Goal: Information Seeking & Learning: Find specific page/section

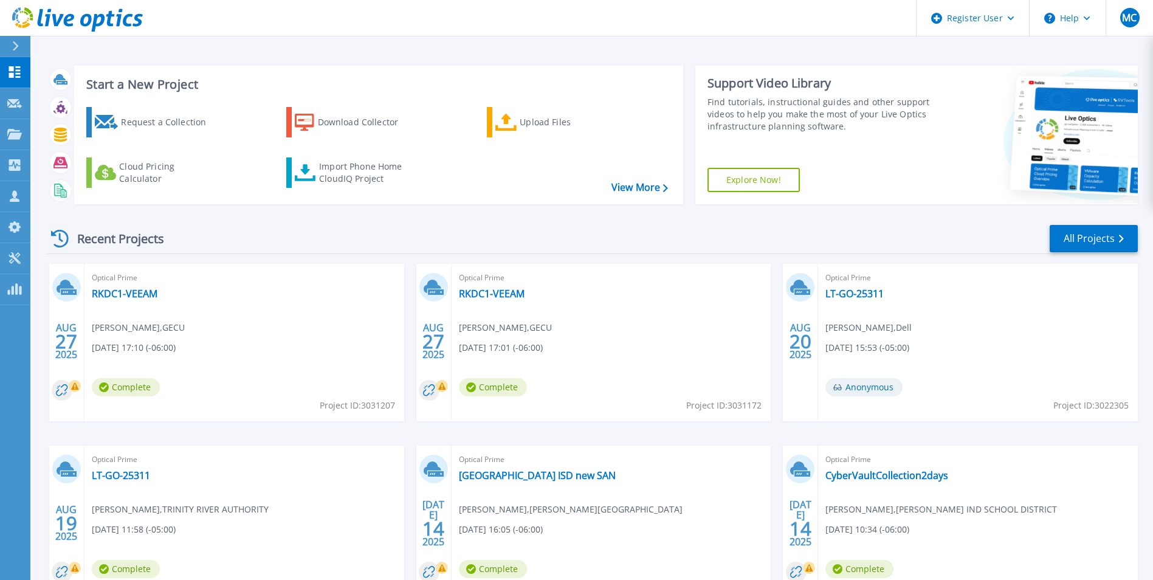
scroll to position [61, 0]
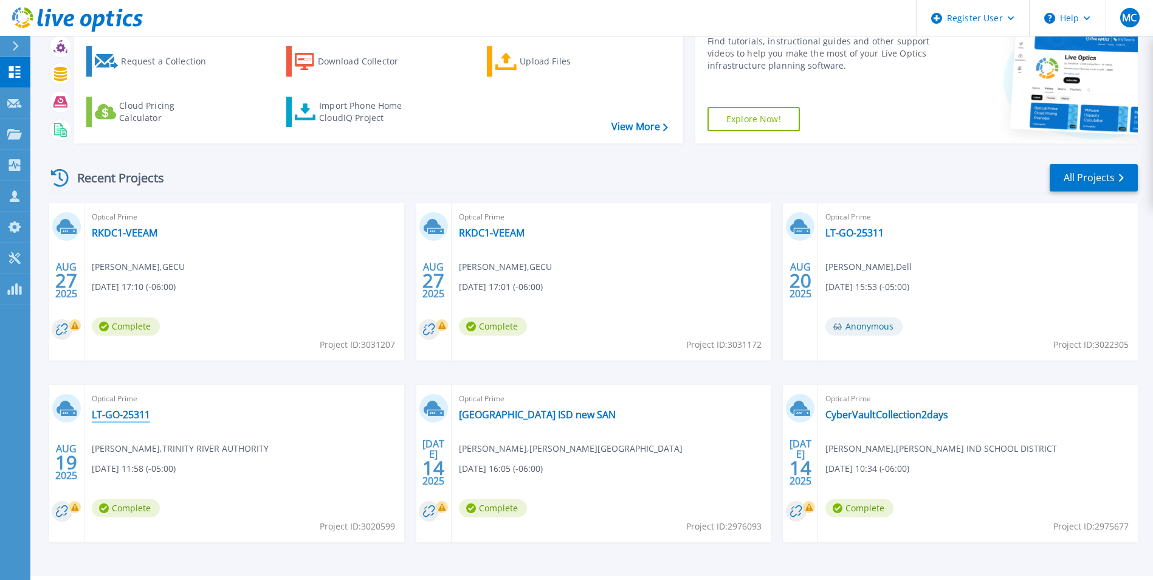
click at [120, 418] on link "LT-GO-25311" at bounding box center [121, 414] width 58 height 12
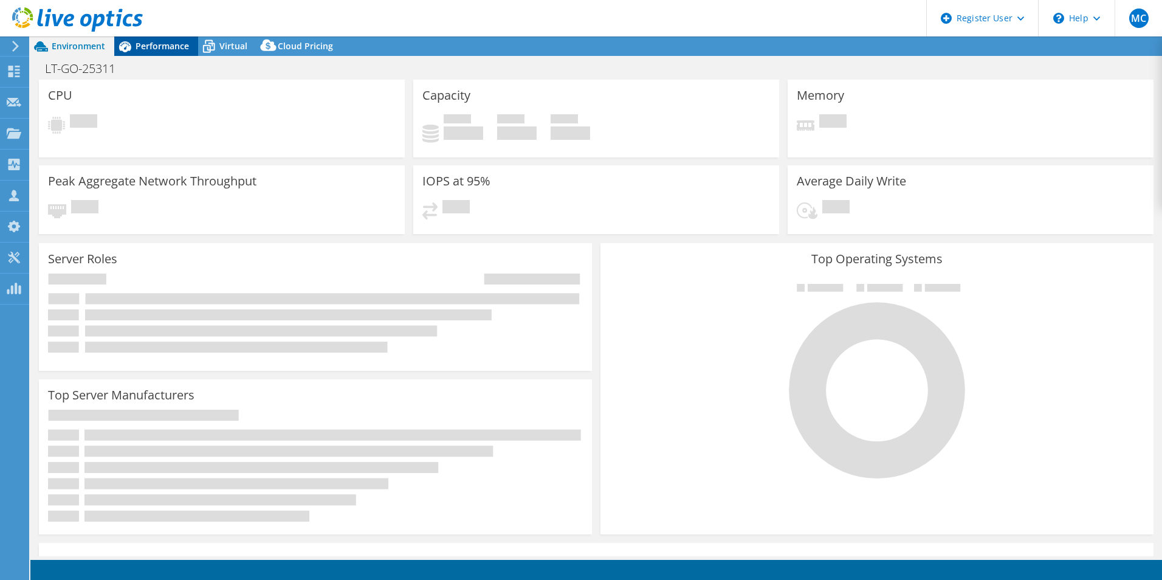
select select "USD"
click at [154, 44] on span "Performance" at bounding box center [162, 46] width 53 height 12
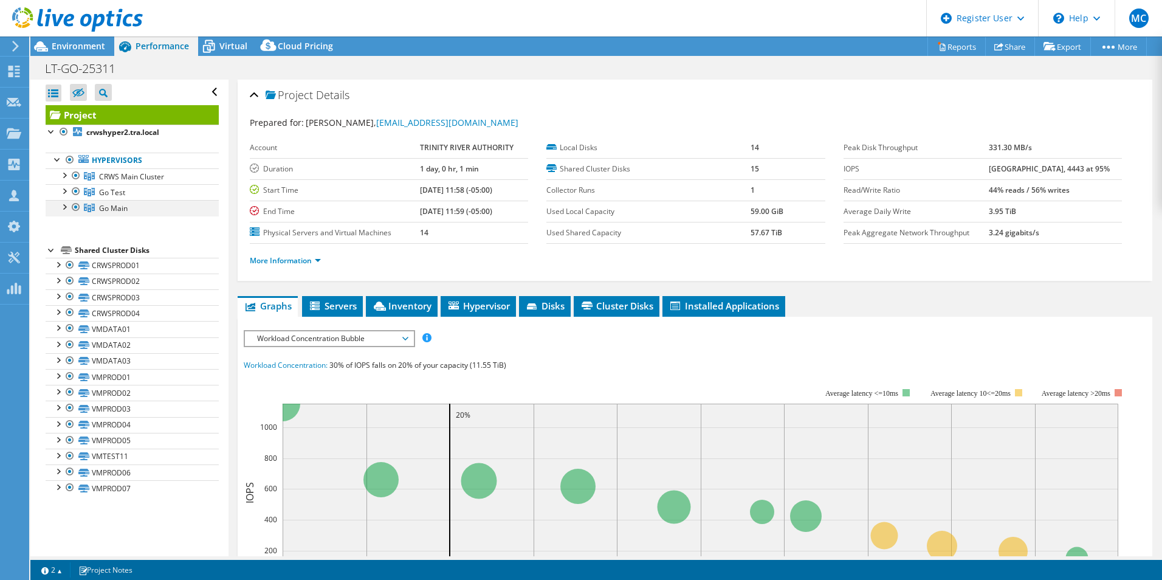
click at [69, 205] on div at bounding box center [64, 206] width 12 height 12
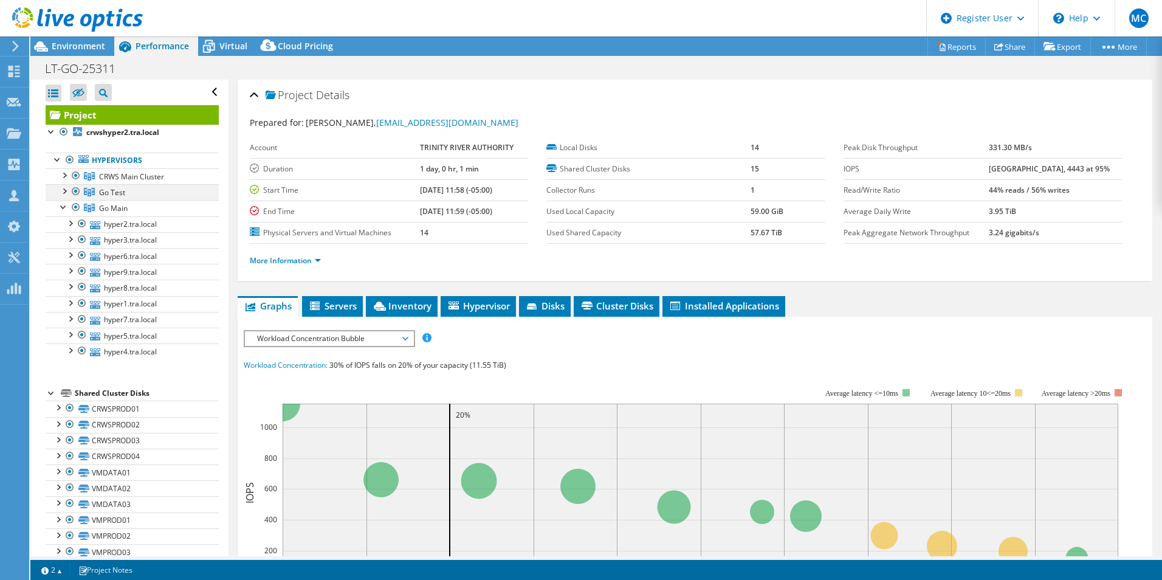
click at [72, 192] on div at bounding box center [76, 191] width 12 height 15
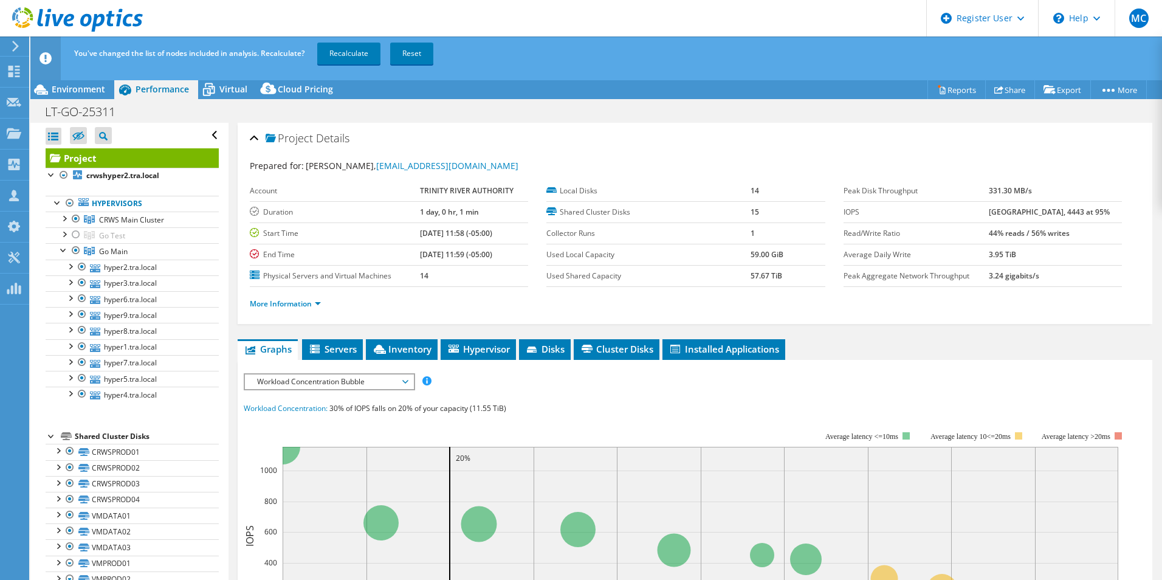
click at [417, 67] on div "You've changed the list of nodes included in analysis. Recalculate? Recalculate…" at bounding box center [618, 53] width 1095 height 34
click at [417, 57] on link "Reset" at bounding box center [411, 54] width 43 height 22
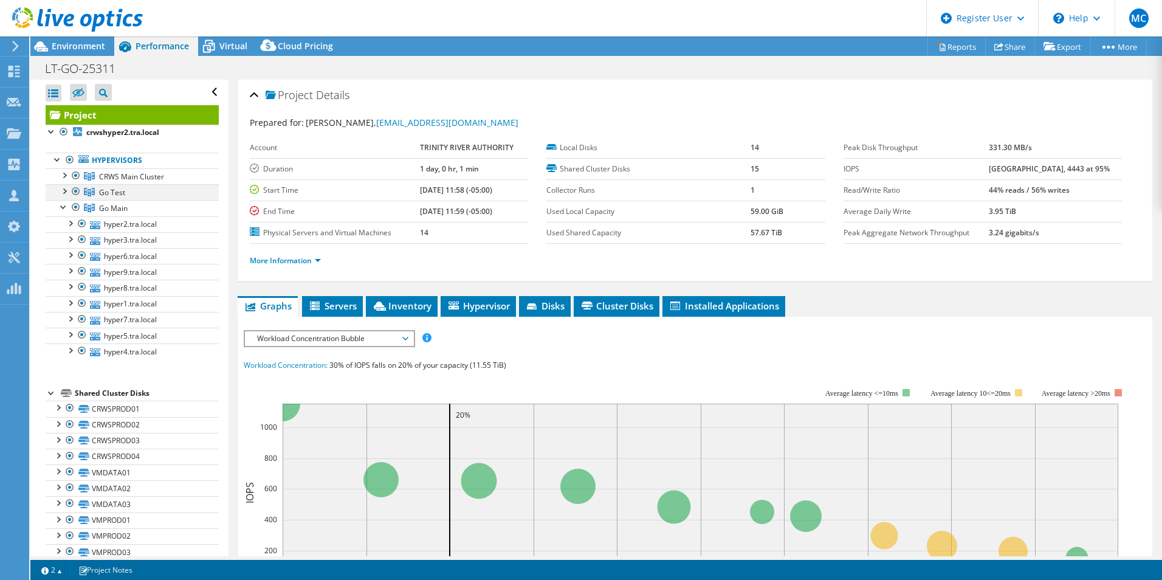
click at [61, 191] on div at bounding box center [64, 190] width 12 height 12
click at [63, 179] on div at bounding box center [64, 174] width 12 height 12
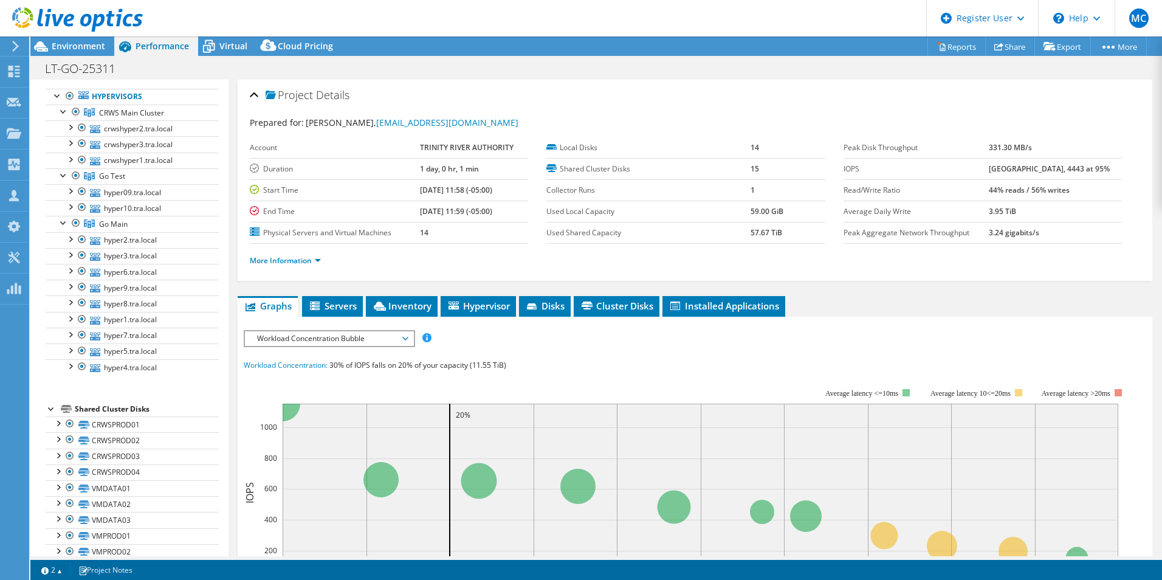
scroll to position [56, 0]
click at [77, 200] on div at bounding box center [82, 199] width 12 height 15
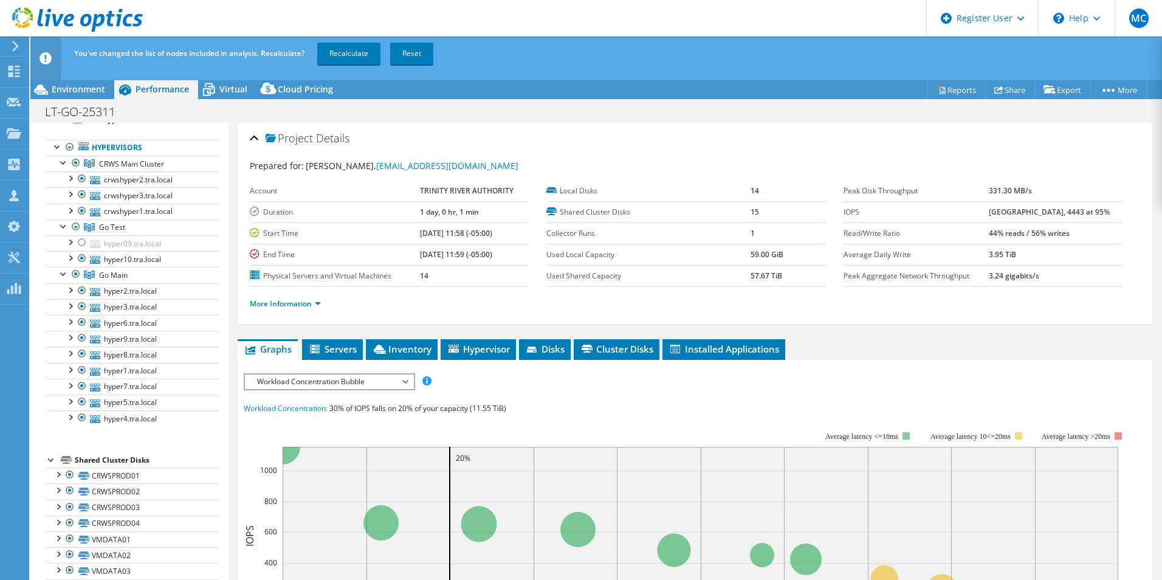
click at [408, 42] on div "You've changed the list of nodes included in analysis. Recalculate? Recalculate…" at bounding box center [618, 53] width 1095 height 34
click at [416, 55] on link "Reset" at bounding box center [411, 54] width 43 height 22
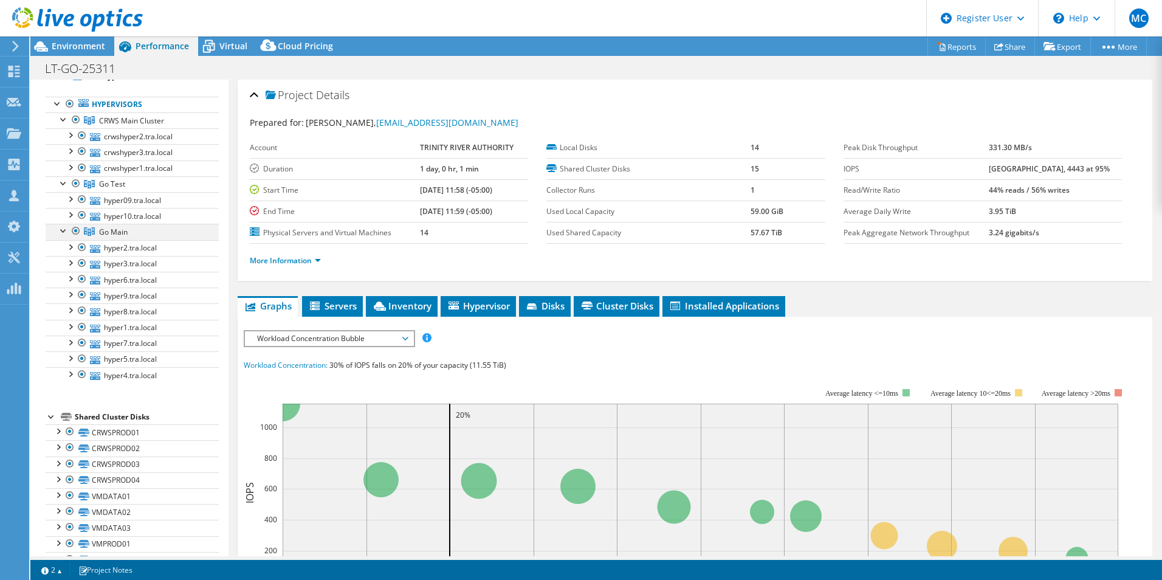
click at [76, 230] on div at bounding box center [76, 231] width 12 height 15
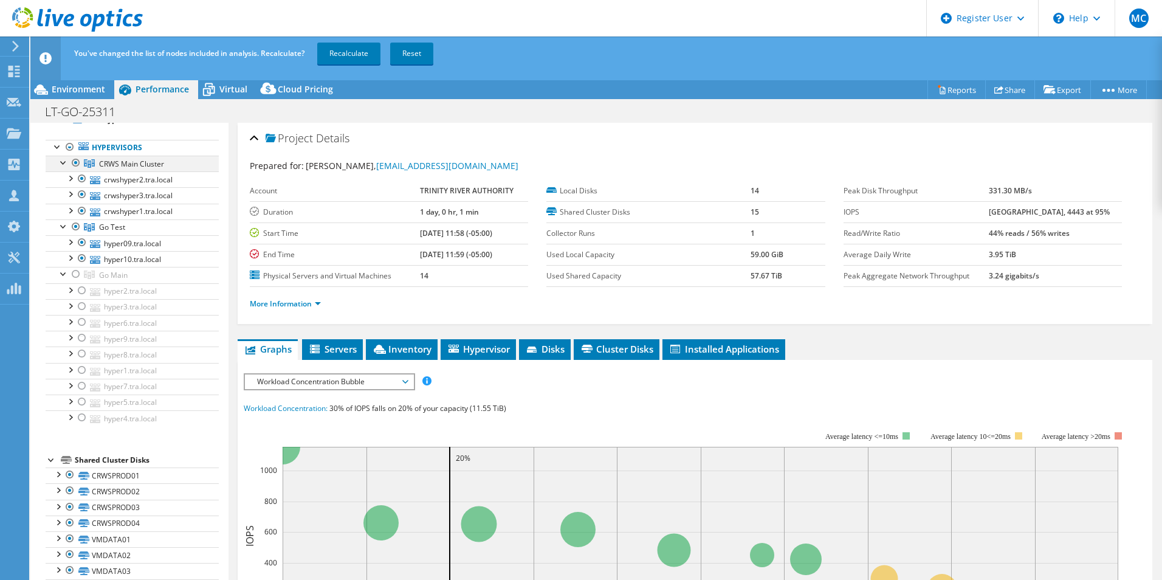
click at [78, 165] on div at bounding box center [76, 163] width 12 height 15
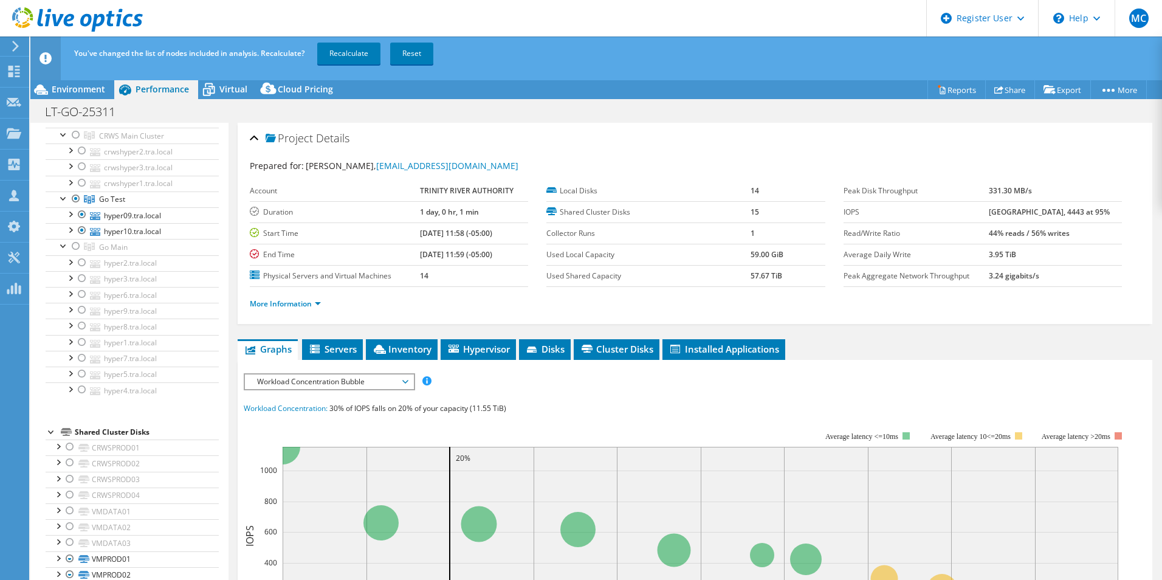
scroll to position [0, 0]
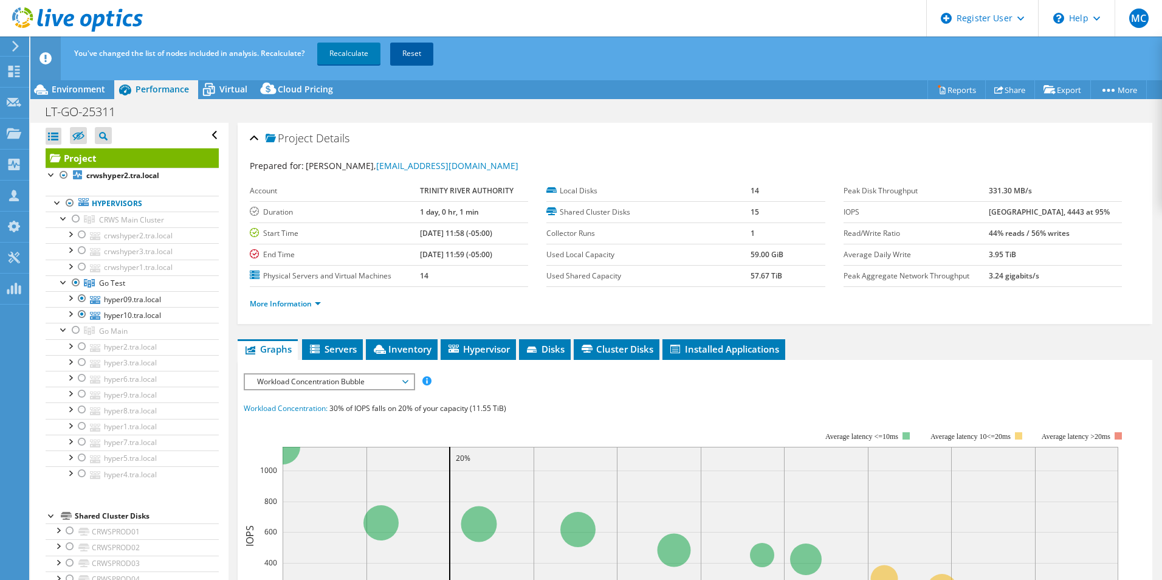
click at [427, 50] on link "Reset" at bounding box center [411, 54] width 43 height 22
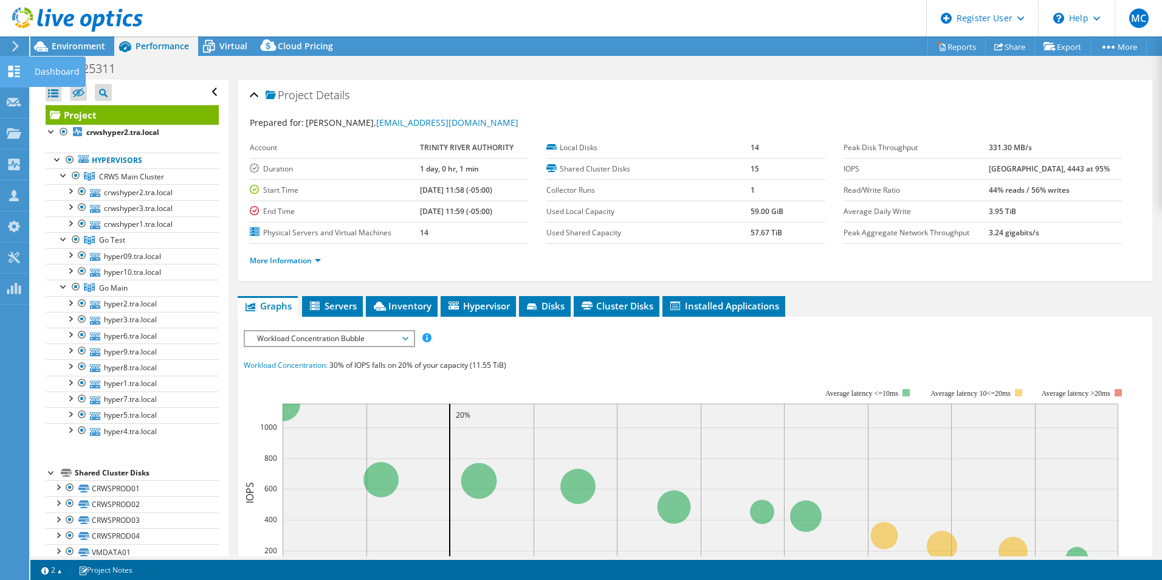
click at [41, 76] on div "Dashboard" at bounding box center [57, 72] width 57 height 30
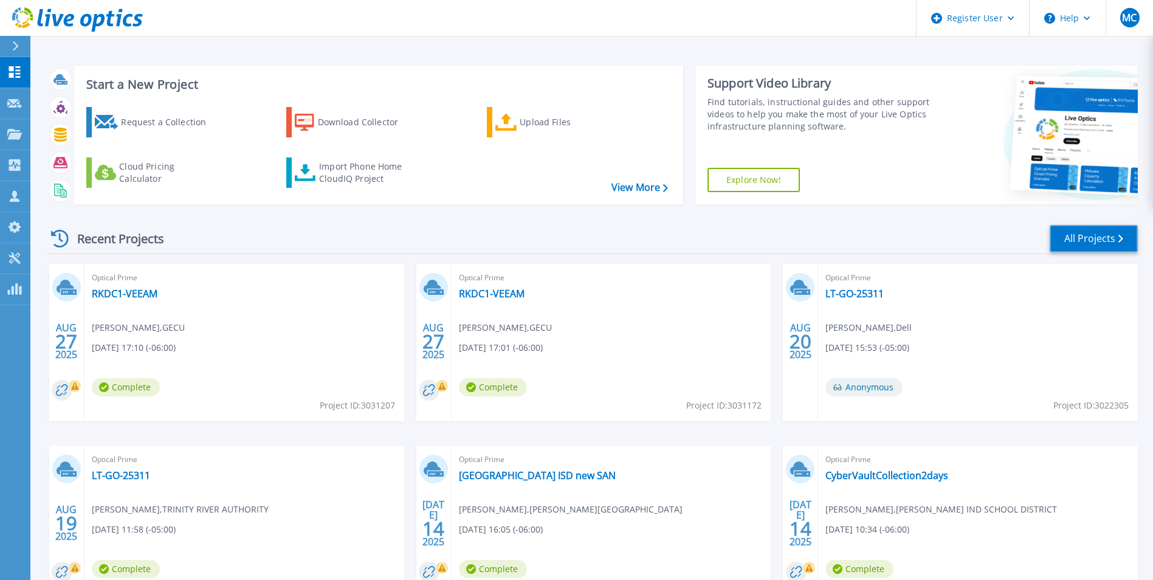
click at [1092, 235] on link "All Projects" at bounding box center [1093, 238] width 88 height 27
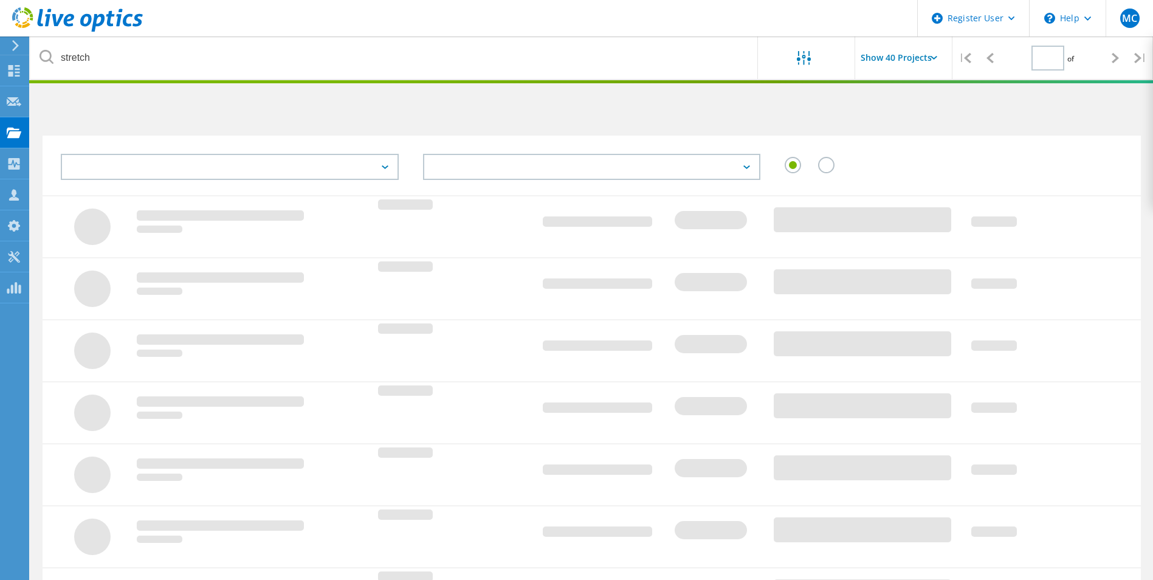
type input "1"
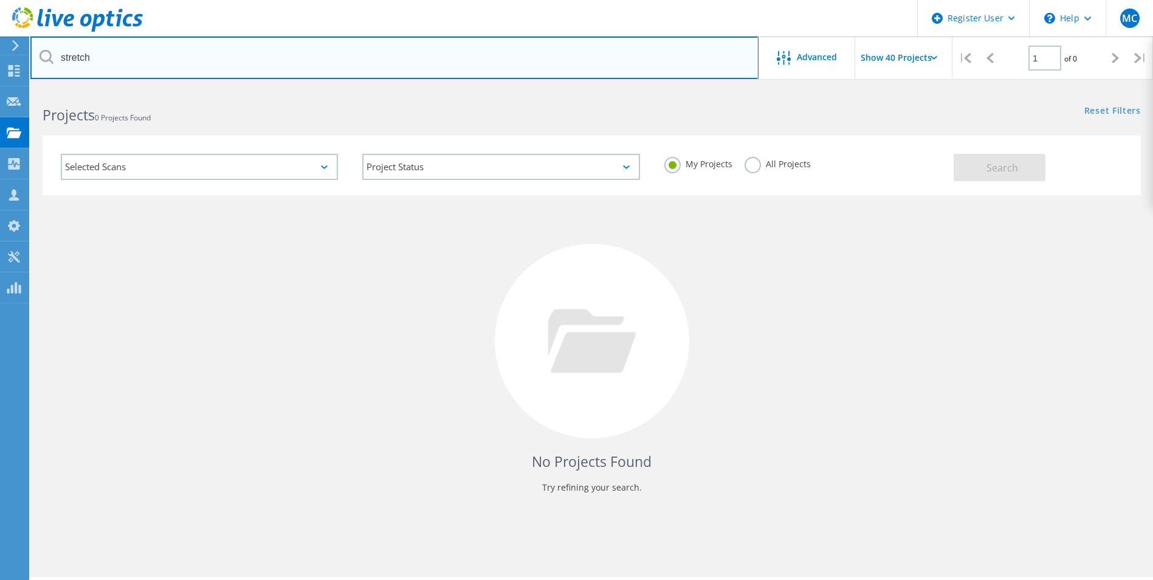
click at [112, 68] on input "stretch" at bounding box center [394, 57] width 728 height 43
drag, startPoint x: 110, startPoint y: 61, endPoint x: 57, endPoint y: 52, distance: 54.2
click at [62, 56] on input "stretch" at bounding box center [394, 57] width 728 height 43
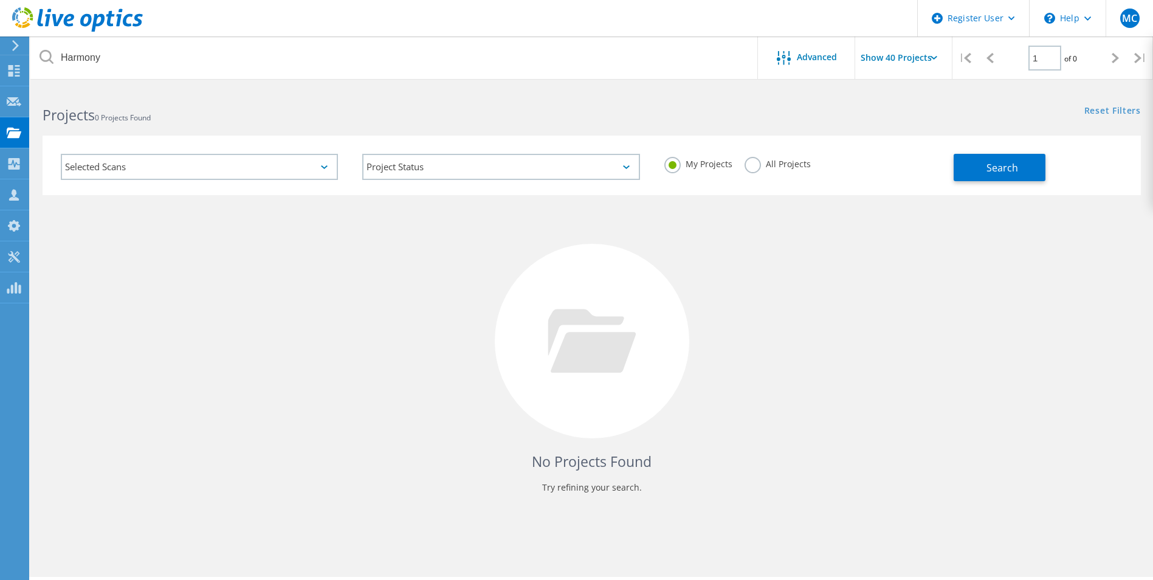
click at [755, 168] on label "All Projects" at bounding box center [777, 163] width 66 height 12
click at [0, 0] on input "All Projects" at bounding box center [0, 0] width 0 height 0
click at [989, 173] on span "Search" at bounding box center [1002, 167] width 32 height 13
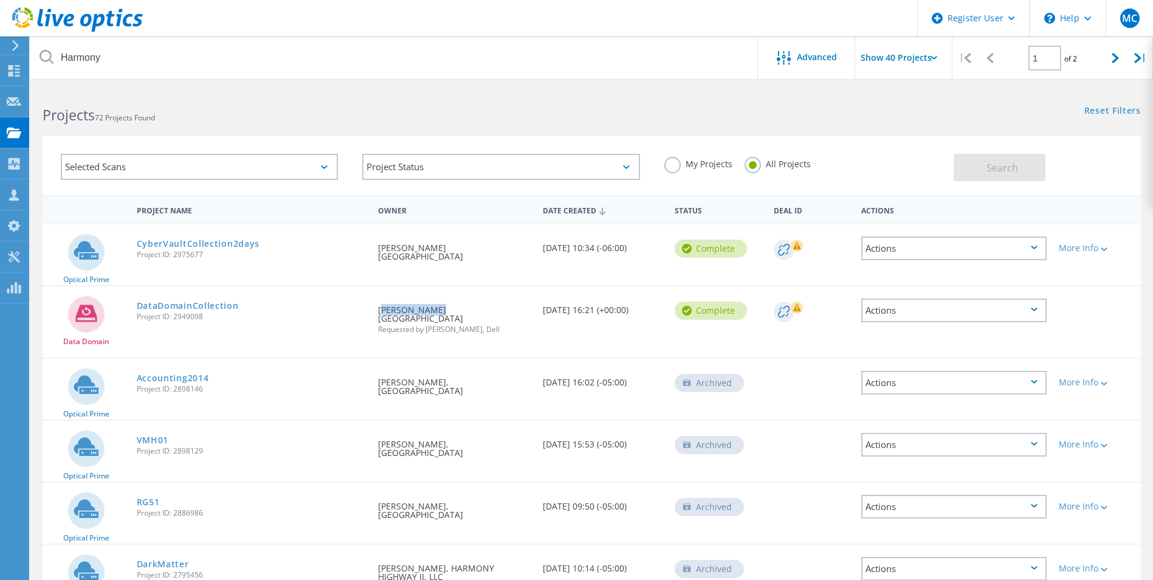
drag, startPoint x: 434, startPoint y: 309, endPoint x: 379, endPoint y: 303, distance: 55.6
click at [379, 303] on div "Requested By Harmony Lara, CLINT IND SCHOOL DISTRICT Requested by Matt Collins,…" at bounding box center [454, 315] width 165 height 59
copy div "Harmony Lara"
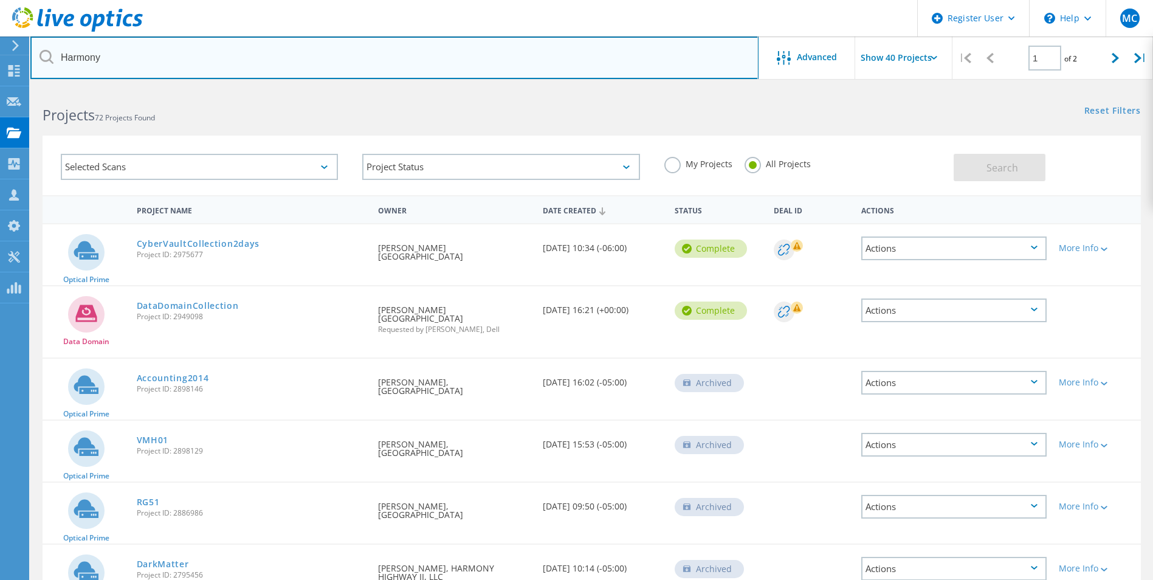
click at [149, 59] on input "Harmony" at bounding box center [394, 57] width 728 height 43
click at [149, 60] on input "Harmony" at bounding box center [394, 57] width 728 height 43
paste input "Lara"
type input "Harmony Lara"
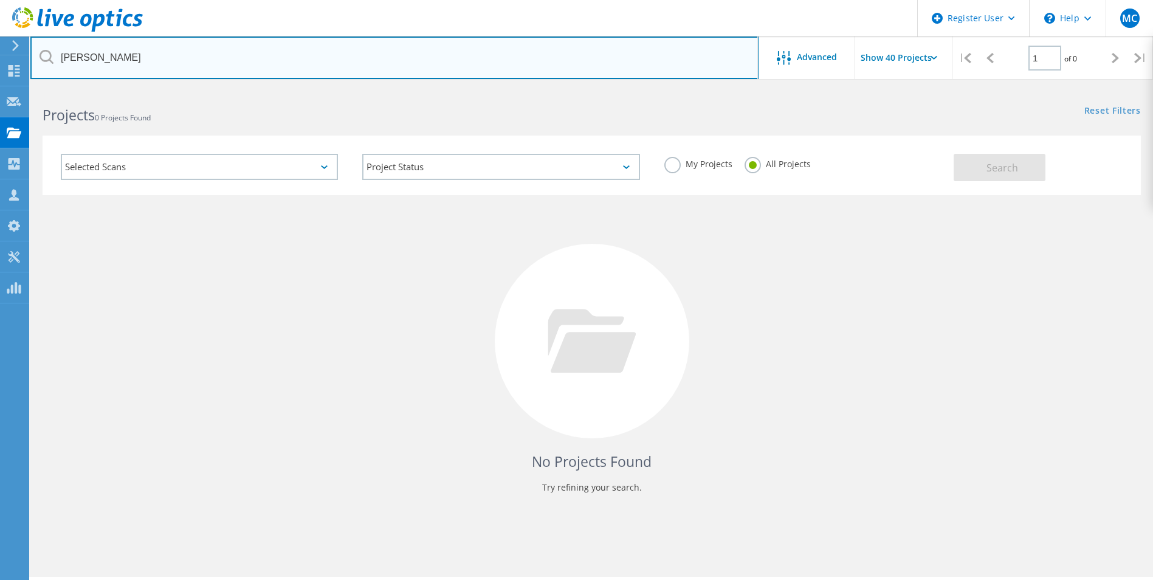
drag, startPoint x: 173, startPoint y: 61, endPoint x: -20, endPoint y: 52, distance: 193.4
click at [0, 52] on html "Register User \n Help Explore Helpful Articles Contact Support MC Dell User Mat…" at bounding box center [576, 306] width 1153 height 613
